Goal: Book appointment/travel/reservation

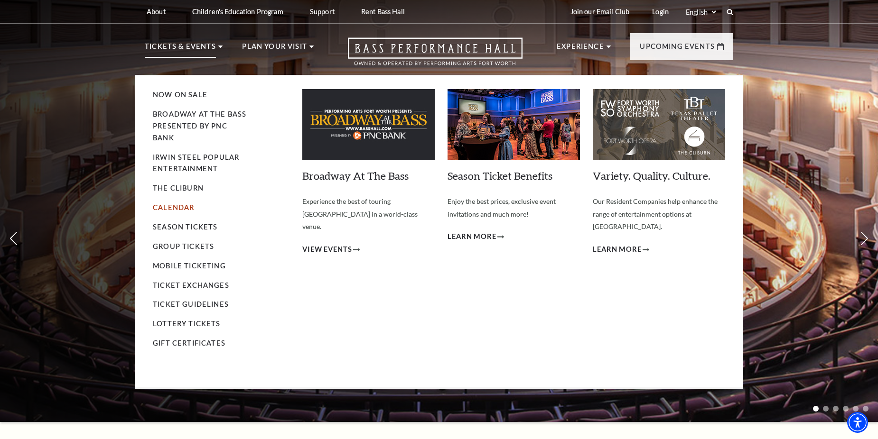
click at [166, 208] on link "Calendar" at bounding box center [173, 208] width 41 height 8
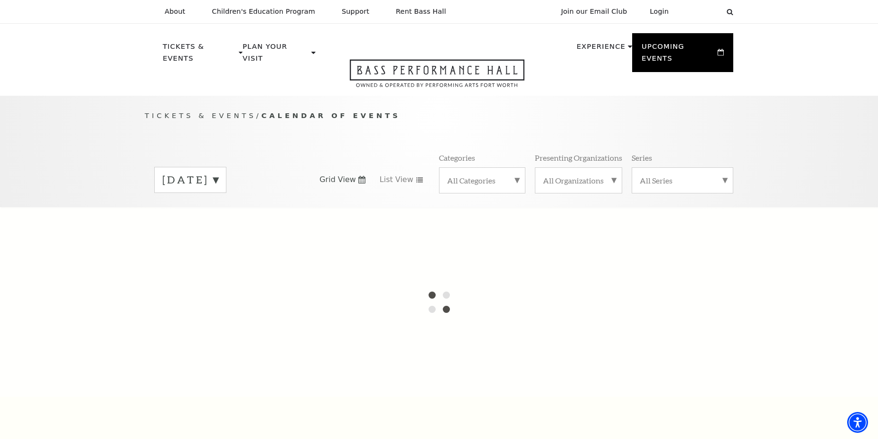
click at [218, 173] on label "September 2025" at bounding box center [190, 180] width 56 height 15
click at [218, 190] on label "October 2025" at bounding box center [190, 200] width 56 height 20
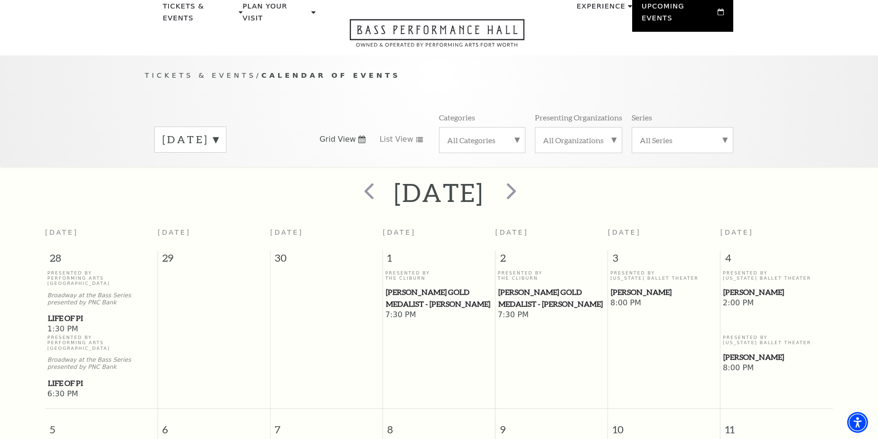
scroll to position [38, 0]
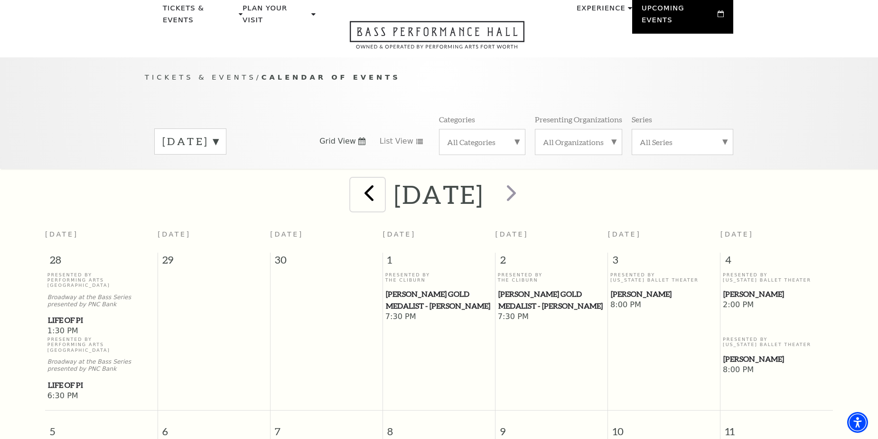
click at [355, 180] on span "prev" at bounding box center [368, 192] width 27 height 27
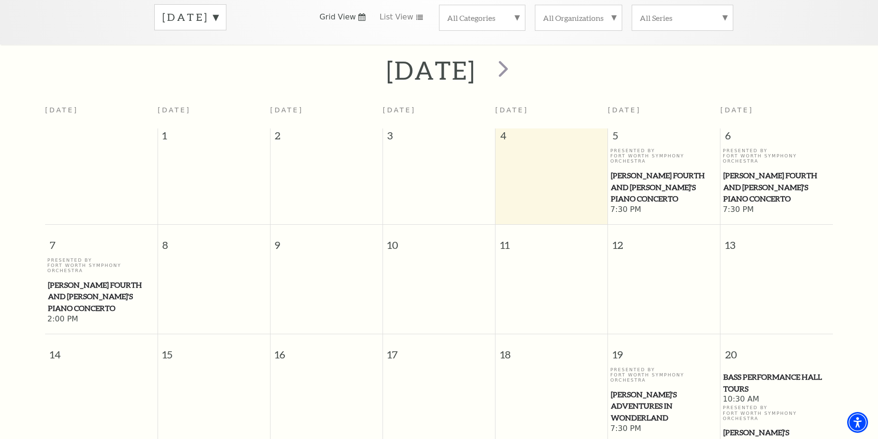
scroll to position [51, 0]
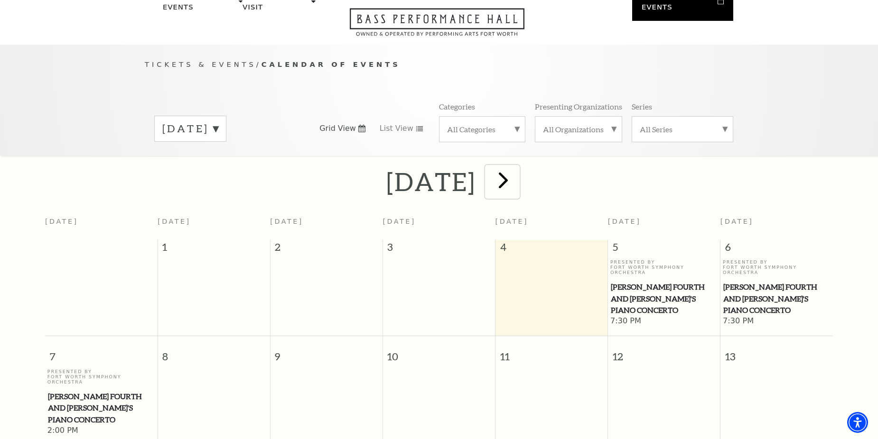
click at [517, 168] on span "next" at bounding box center [503, 180] width 27 height 27
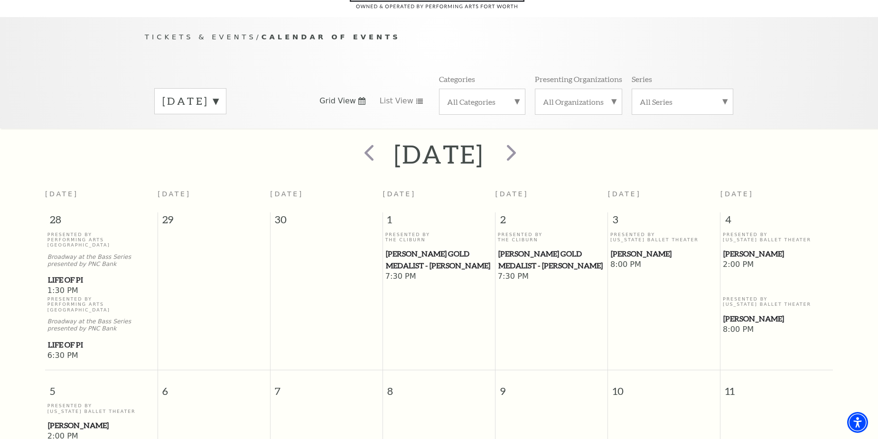
scroll to position [84, 0]
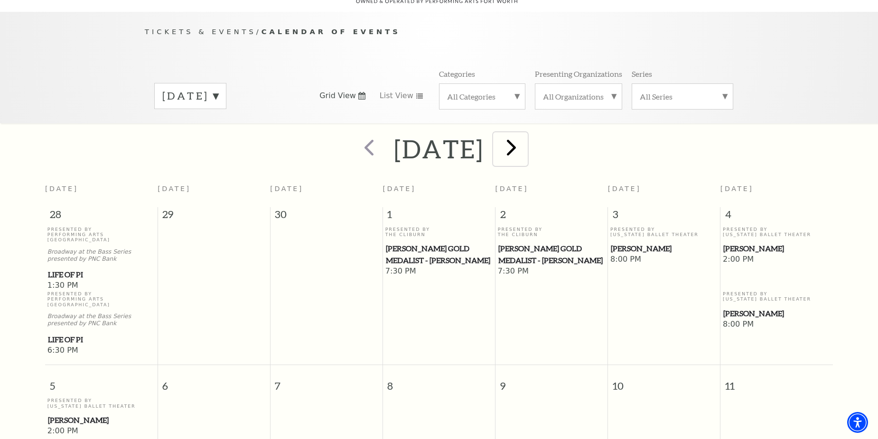
click at [525, 136] on span "next" at bounding box center [511, 147] width 27 height 27
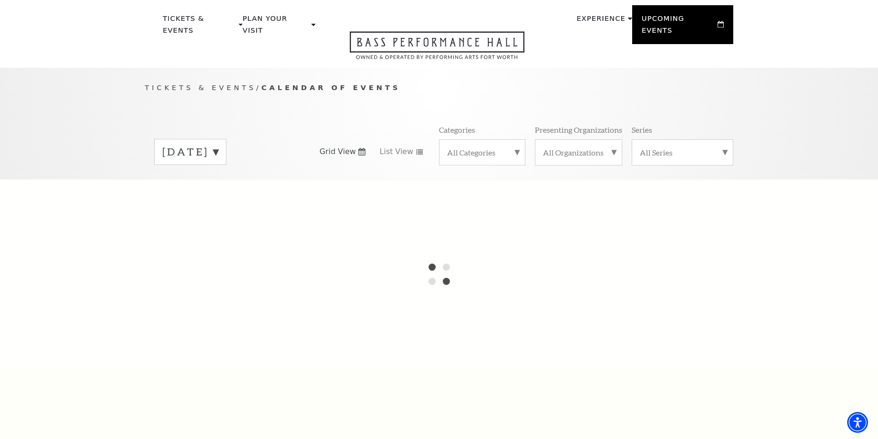
scroll to position [0, 0]
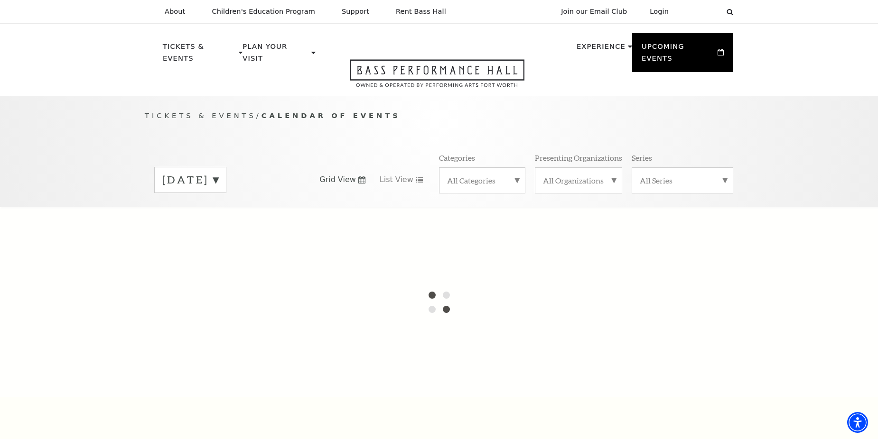
click at [218, 173] on label "October 2025" at bounding box center [190, 180] width 56 height 15
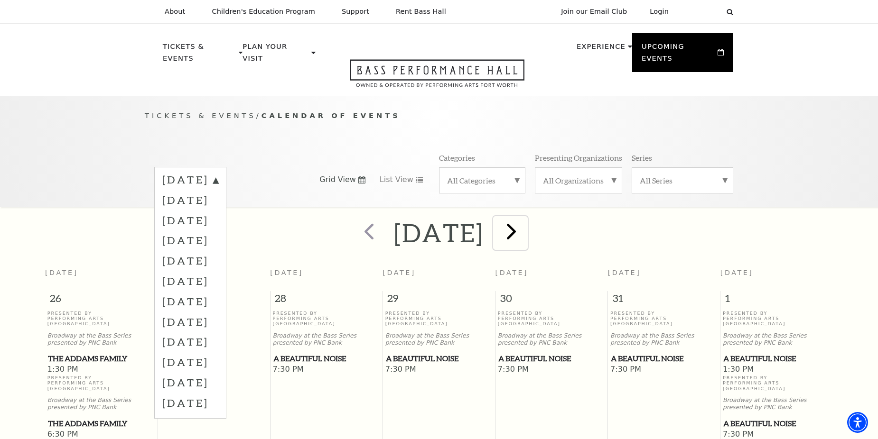
click at [525, 221] on span "next" at bounding box center [511, 231] width 27 height 27
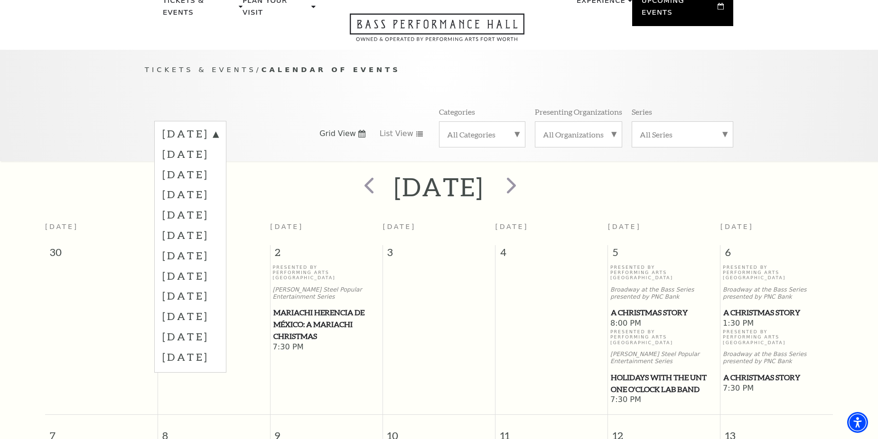
scroll to position [84, 0]
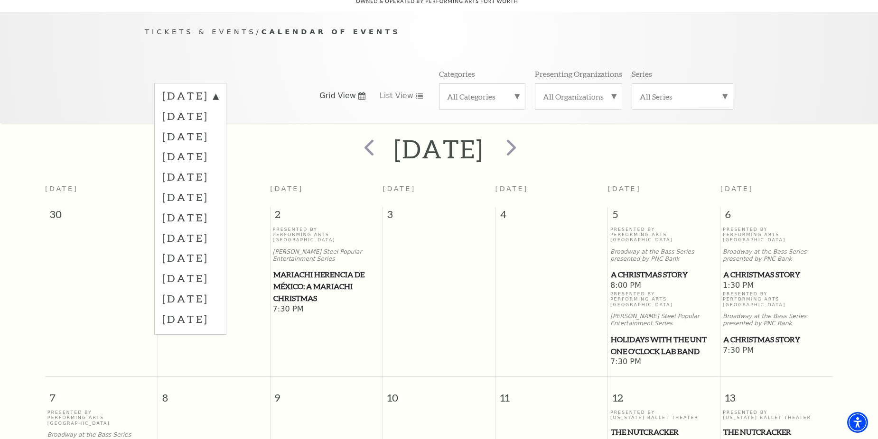
drag, startPoint x: 877, startPoint y: 130, endPoint x: 883, endPoint y: 168, distance: 38.9
click at [877, 168] on html "Skip to main content Enable accessibility for low vision Open the accessibility…" at bounding box center [439, 135] width 878 height 439
drag, startPoint x: 883, startPoint y: 168, endPoint x: 810, endPoint y: 134, distance: 80.9
click at [810, 134] on div "December 2025" at bounding box center [439, 149] width 878 height 34
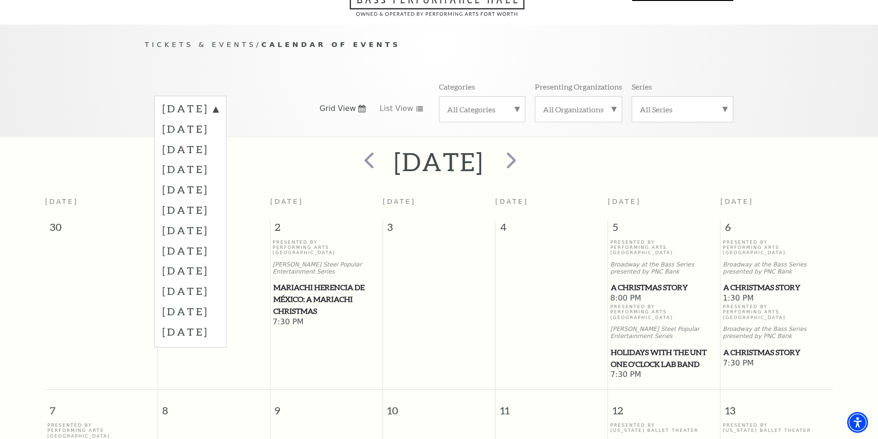
scroll to position [14, 0]
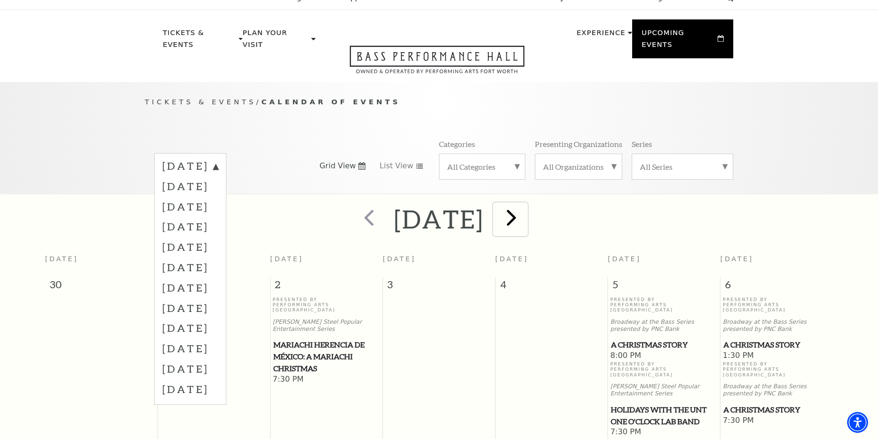
click at [525, 206] on span "next" at bounding box center [511, 217] width 27 height 27
